Goal: Information Seeking & Learning: Learn about a topic

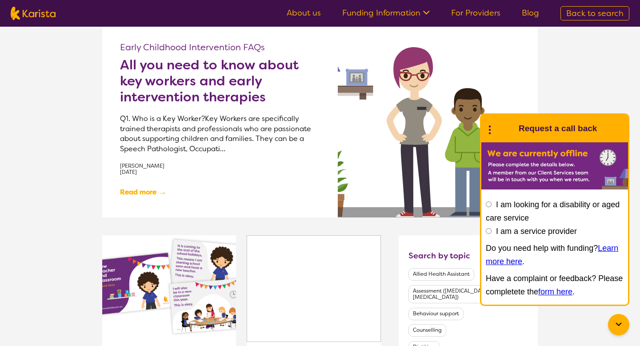
scroll to position [293, 0]
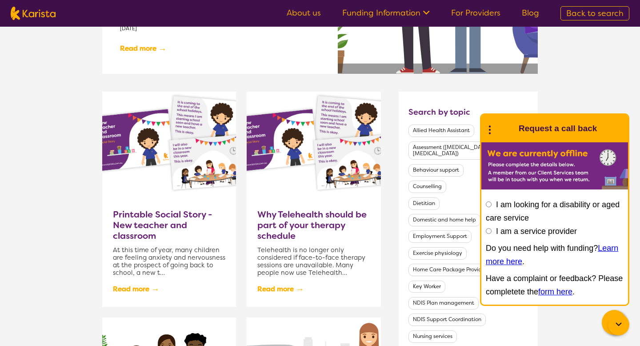
scroll to position [362, 0]
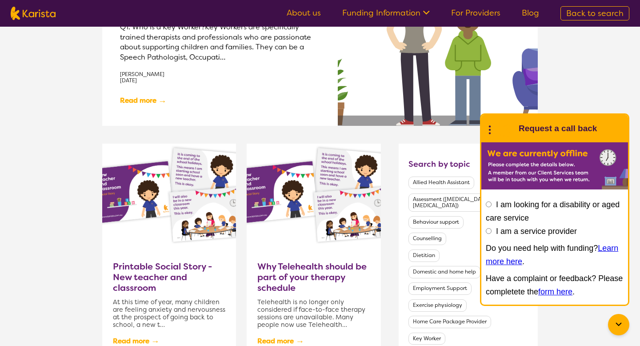
scroll to position [192, 0]
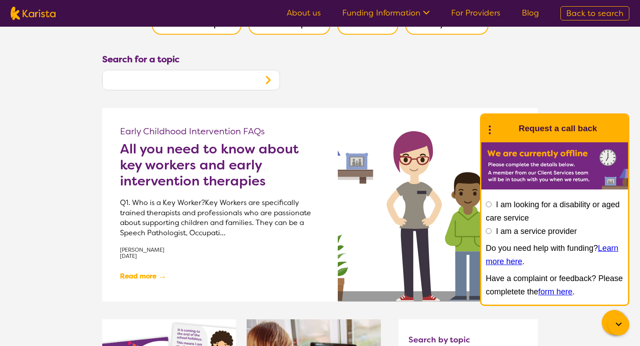
scroll to position [109, 0]
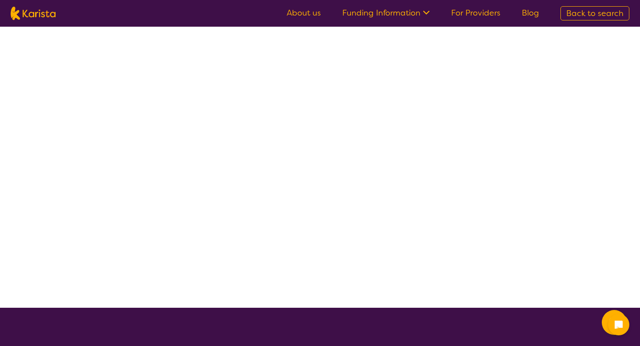
scroll to position [109, 0]
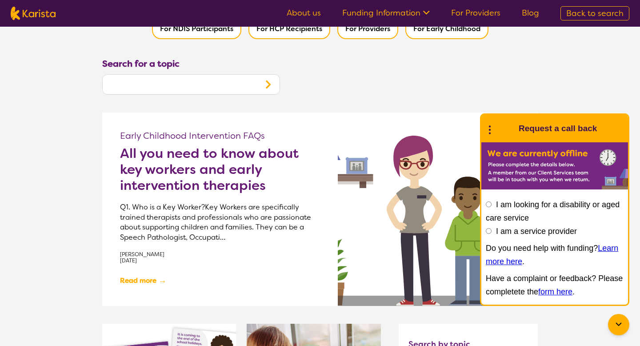
click at [615, 318] on div at bounding box center [618, 324] width 21 height 21
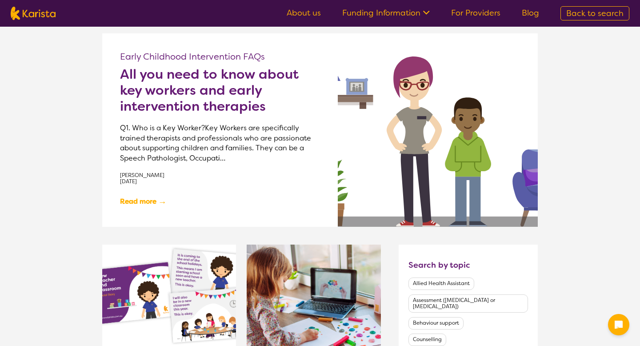
scroll to position [185, 0]
